Goal: Register for event/course

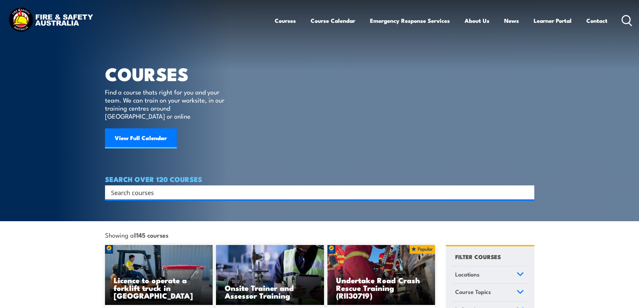
click at [227, 188] on input "Search input" at bounding box center [315, 193] width 409 height 10
click at [176, 188] on input "Breathing Apparatus" at bounding box center [315, 193] width 409 height 10
click at [177, 189] on input "Breathing Apparatus" at bounding box center [315, 193] width 409 height 10
type input "Breathing Apparatus"
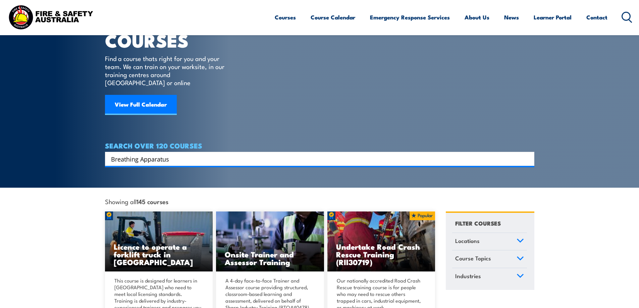
click at [404, 154] on input "Breathing Apparatus" at bounding box center [315, 159] width 409 height 10
click at [191, 154] on input "Breathing Apparatus" at bounding box center [310, 159] width 399 height 10
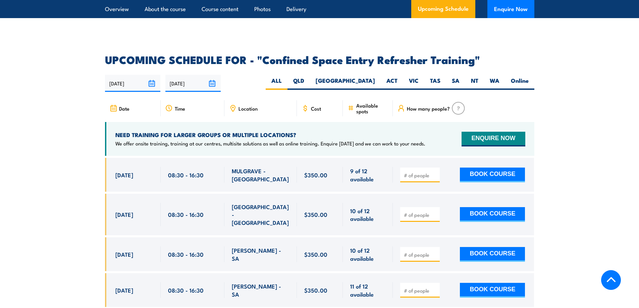
scroll to position [1074, 0]
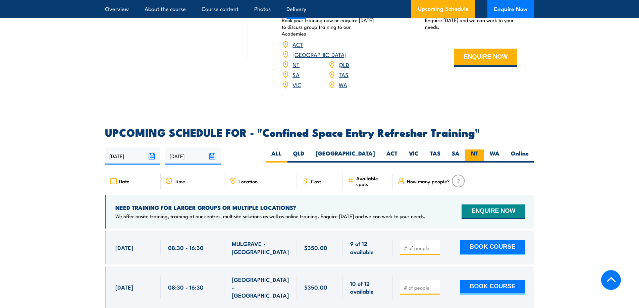
click at [478, 150] on label "NT" at bounding box center [474, 156] width 19 height 13
click at [479, 150] on input "NT" at bounding box center [481, 152] width 4 height 4
radio input "true"
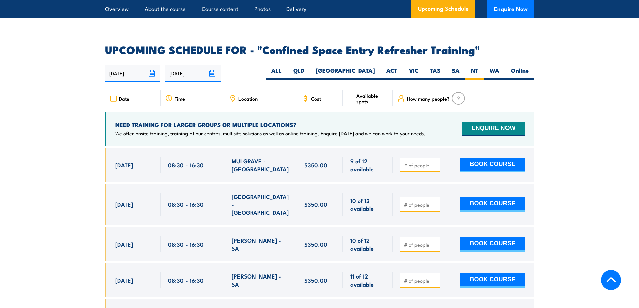
scroll to position [1175, 0]
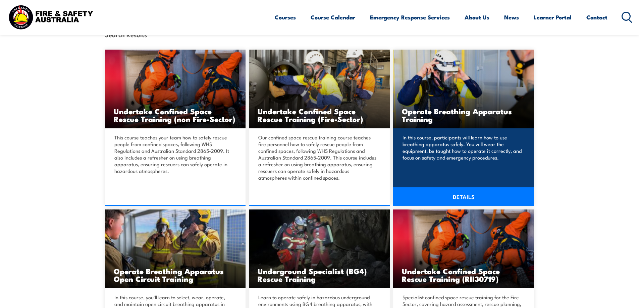
scroll to position [201, 0]
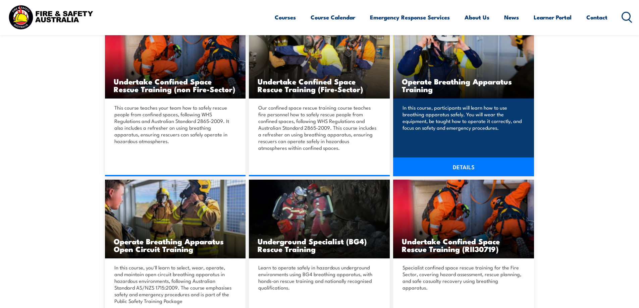
click at [439, 83] on h3 "Operate Breathing Apparatus Training" at bounding box center [463, 85] width 123 height 15
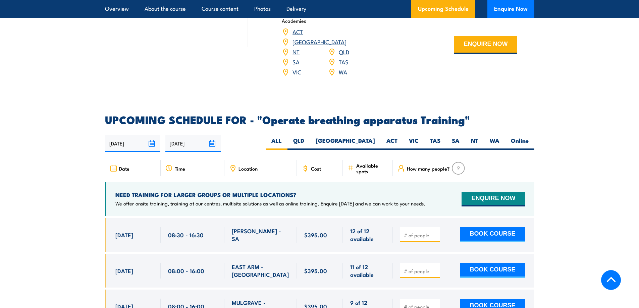
scroll to position [1074, 0]
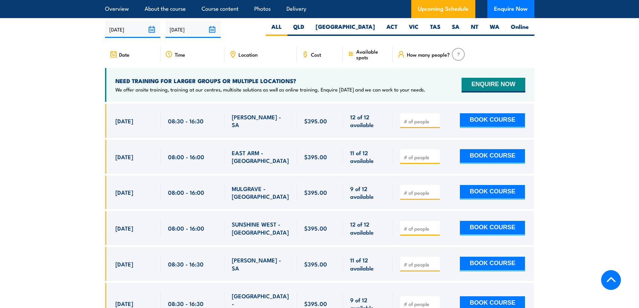
drag, startPoint x: 117, startPoint y: 153, endPoint x: 378, endPoint y: 149, distance: 261.1
click at [378, 149] on div "9 Oct, 2025, 08:00 - 08:00" at bounding box center [320, 157] width 430 height 34
click at [550, 170] on section "UPCOMING SCHEDULE FOR - "Operate breathing apparatus Training" 17/09/2025 16/03…" at bounding box center [319, 222] width 639 height 442
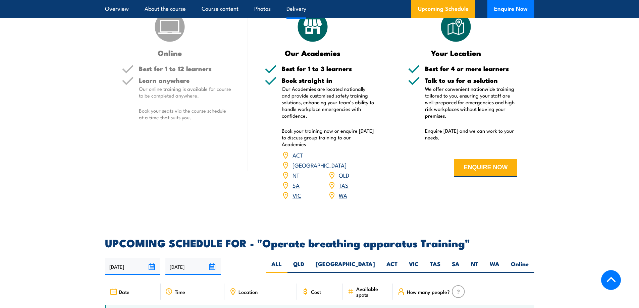
scroll to position [873, 0]
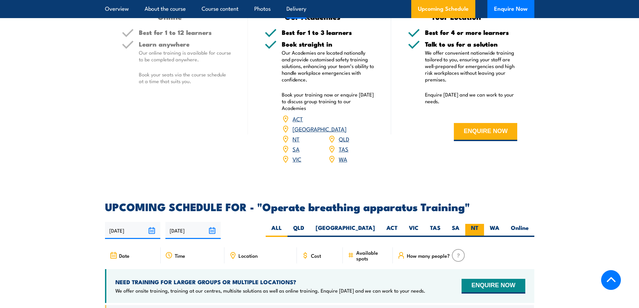
click at [477, 226] on label "NT" at bounding box center [474, 230] width 19 height 13
click at [479, 226] on input "NT" at bounding box center [481, 226] width 4 height 4
radio input "true"
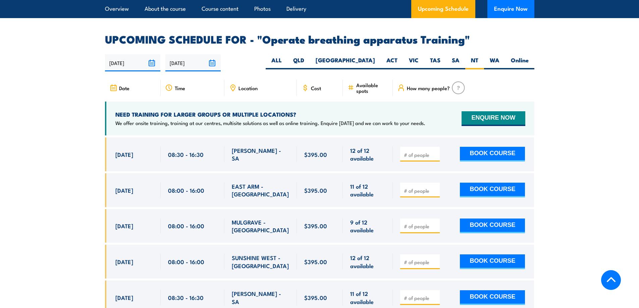
scroll to position [1208, 0]
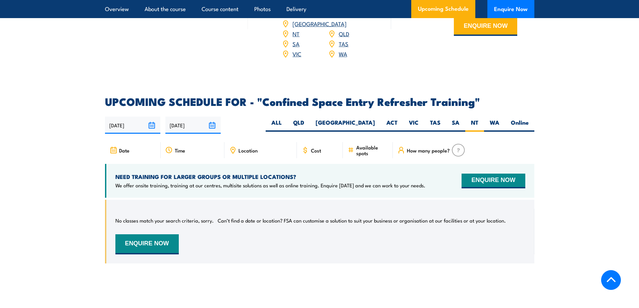
scroll to position [1089, 0]
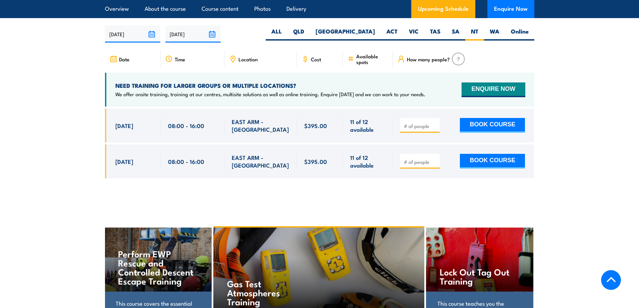
scroll to position [1072, 0]
